Goal: Task Accomplishment & Management: Manage account settings

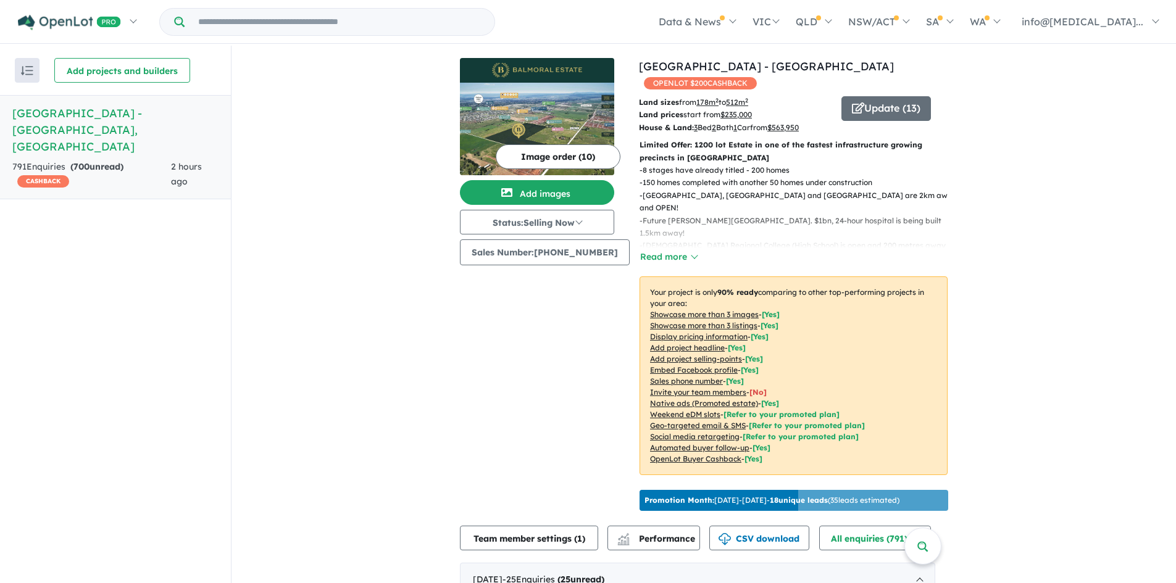
scroll to position [324, 0]
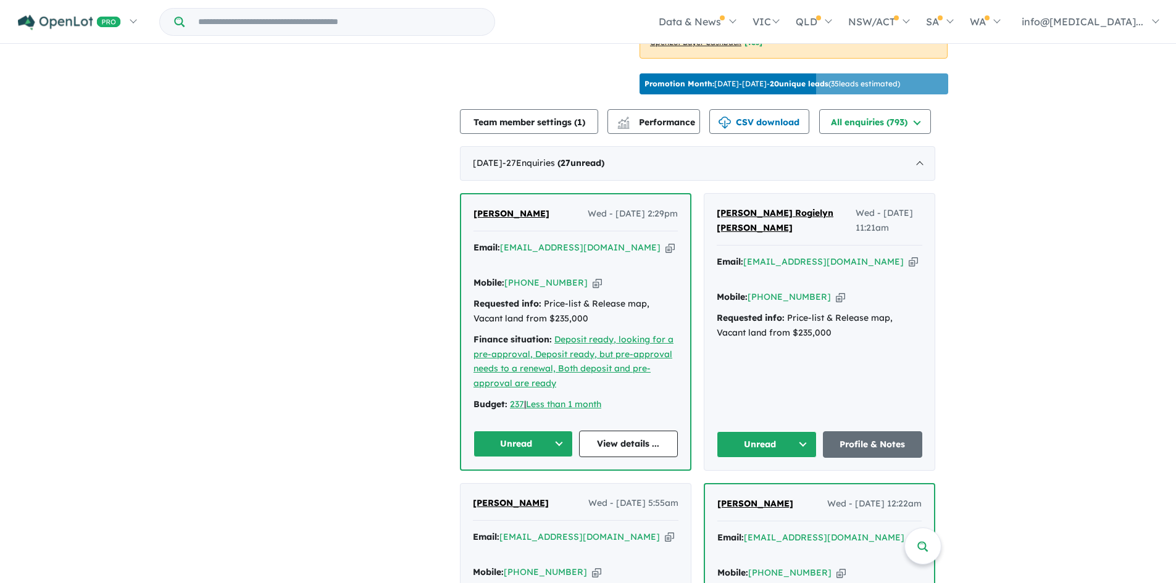
scroll to position [2, 0]
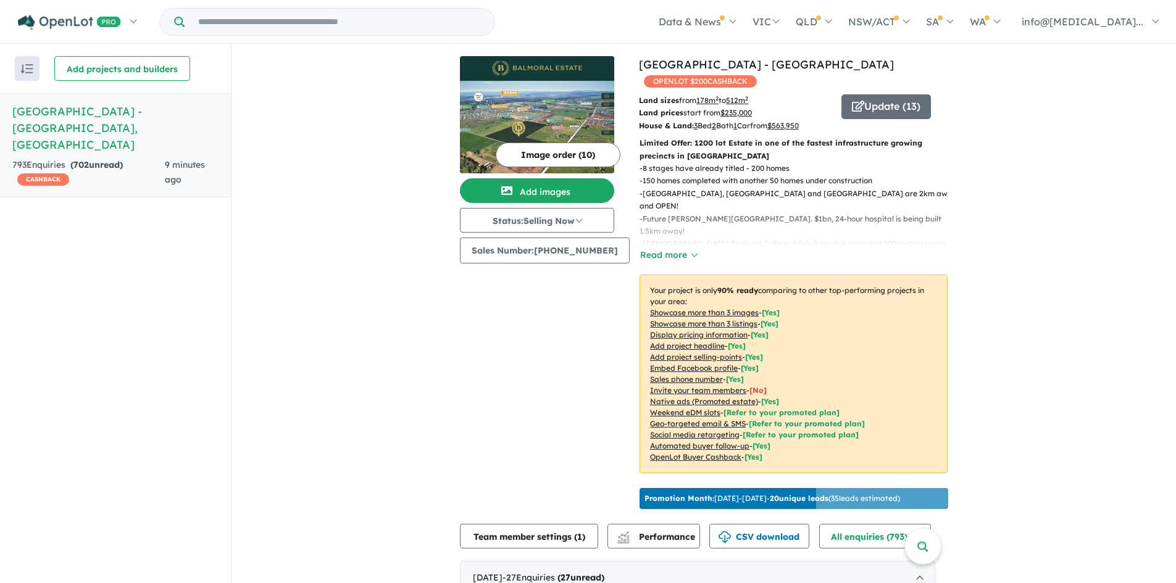
click at [650, 441] on u "Automated buyer follow-up" at bounding box center [699, 445] width 99 height 9
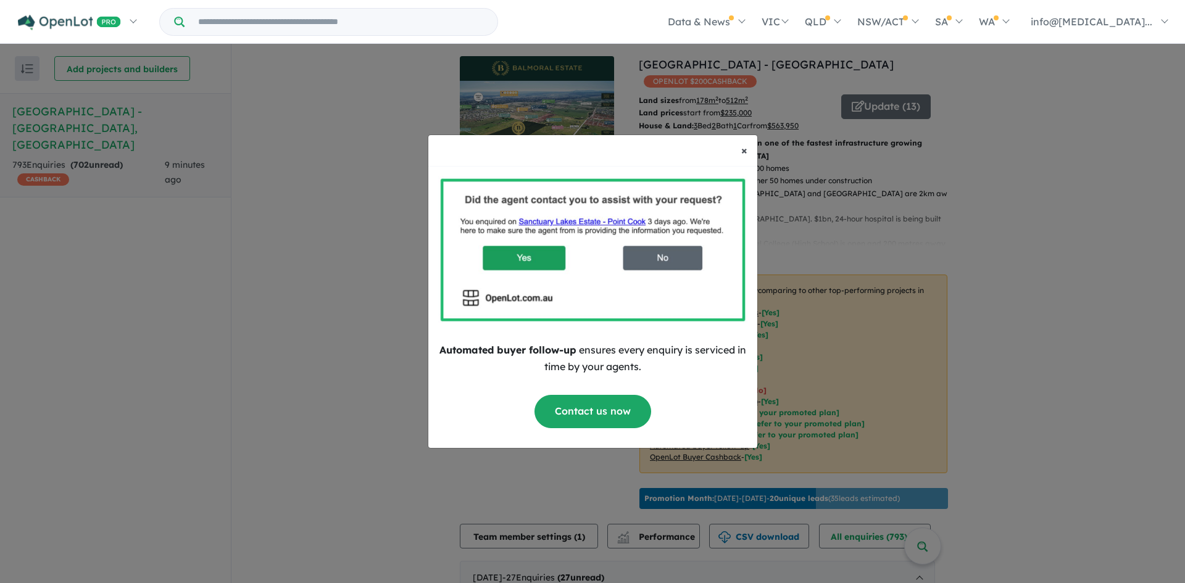
click at [742, 154] on span "×" at bounding box center [744, 150] width 6 height 14
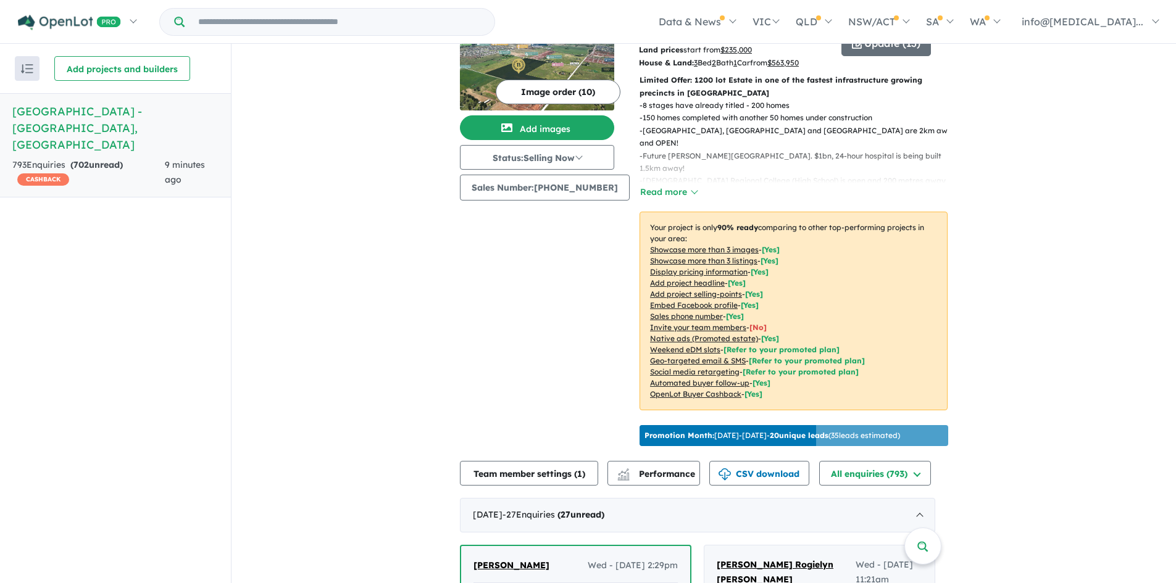
scroll to position [309, 0]
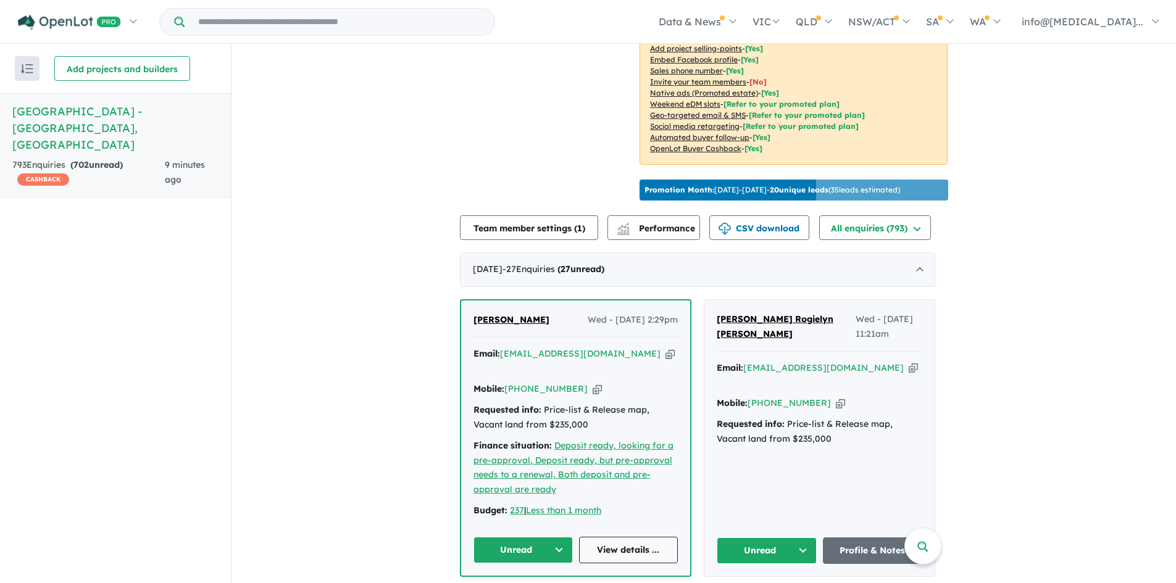
click at [639, 537] on link "View details ..." at bounding box center [628, 550] width 99 height 27
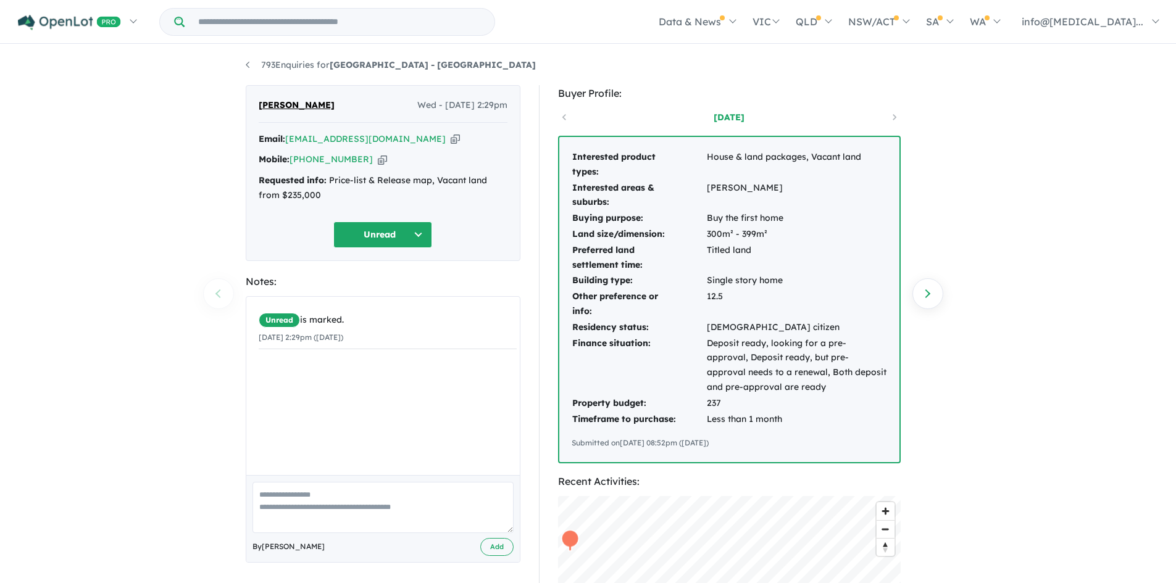
click at [375, 131] on div "[PERSON_NAME] Wed - [DATE] 2:29pm Email: [EMAIL_ADDRESS][DOMAIN_NAME] Copied! M…" at bounding box center [383, 173] width 275 height 176
click at [451, 135] on icon "button" at bounding box center [455, 139] width 9 height 13
